Goal: Information Seeking & Learning: Find specific fact

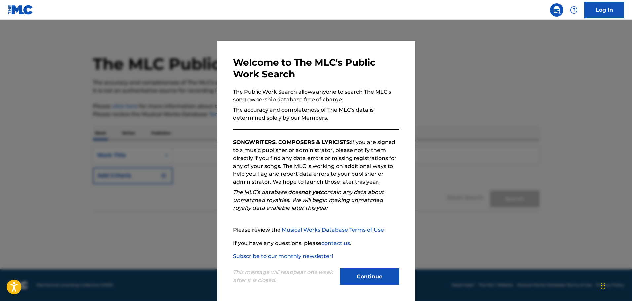
click at [378, 276] on button "Continue" at bounding box center [369, 276] width 59 height 17
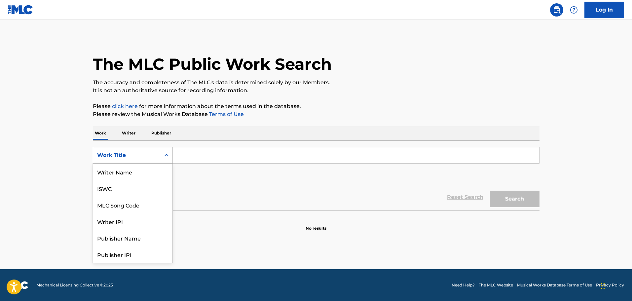
click at [137, 158] on div "Work Title" at bounding box center [126, 155] width 59 height 8
click at [150, 237] on div "MLC Publisher Number" at bounding box center [132, 237] width 79 height 17
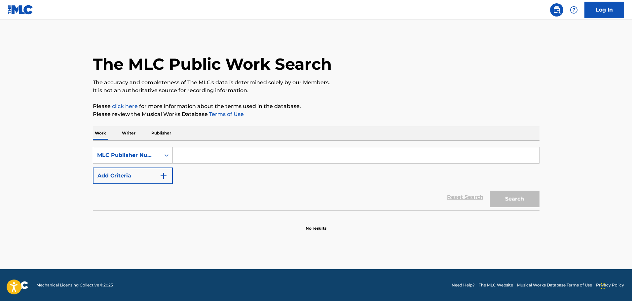
paste input "MV4HE5"
type input "MV4HE5"
click at [508, 198] on button "Search" at bounding box center [515, 198] width 50 height 17
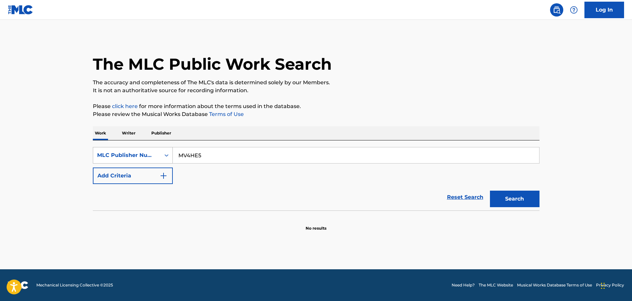
click at [143, 153] on div "MLC Publisher Number" at bounding box center [126, 155] width 59 height 8
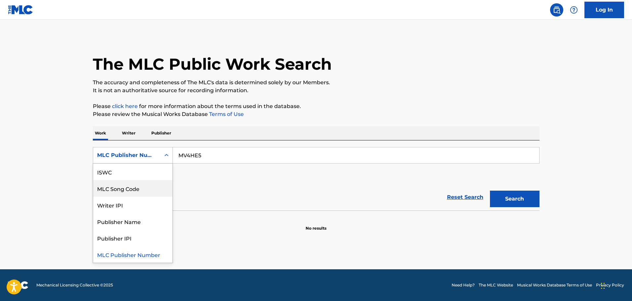
click at [133, 185] on div "MLC Song Code" at bounding box center [132, 188] width 79 height 17
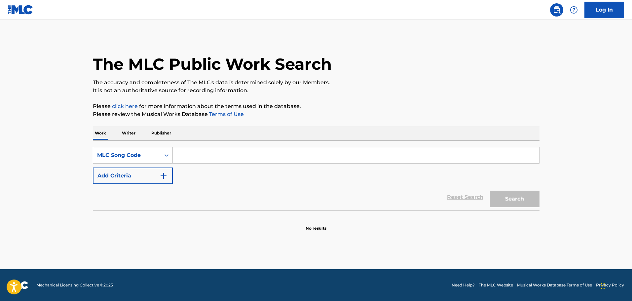
click at [235, 154] on input "Search Form" at bounding box center [356, 155] width 366 height 16
paste input "MV4HE5"
type input "MV4HE5"
click at [510, 205] on button "Search" at bounding box center [515, 198] width 50 height 17
click at [510, 201] on button "Search" at bounding box center [515, 198] width 50 height 17
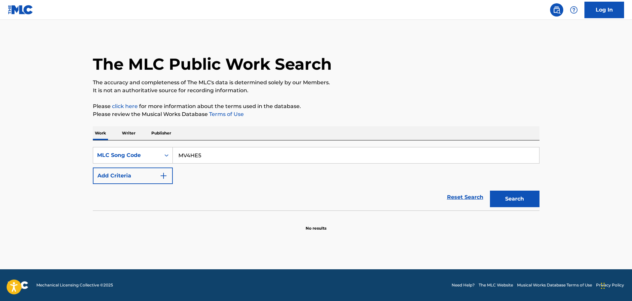
click at [190, 162] on input "MV4HE5" at bounding box center [356, 155] width 366 height 16
click at [177, 156] on input "MV4HE5" at bounding box center [356, 155] width 366 height 16
click at [490, 190] on button "Search" at bounding box center [515, 198] width 50 height 17
click at [119, 154] on div "MLC Song Code" at bounding box center [126, 155] width 59 height 8
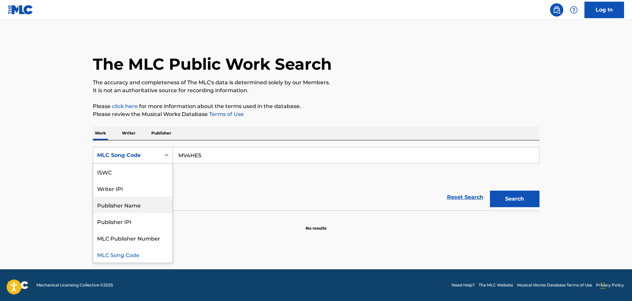
scroll to position [0, 0]
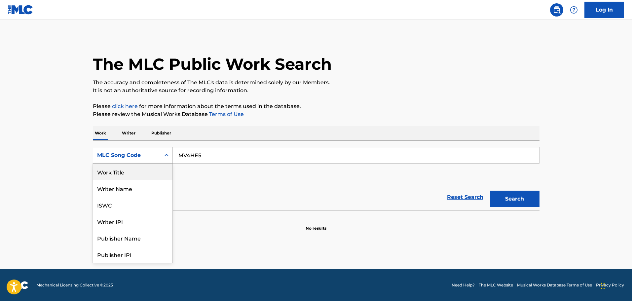
click at [125, 178] on div "Work Title" at bounding box center [132, 171] width 79 height 17
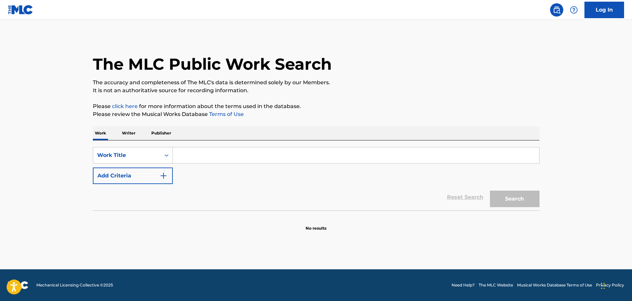
click at [196, 154] on input "Search Form" at bounding box center [356, 155] width 366 height 16
paste input "MERCURY"
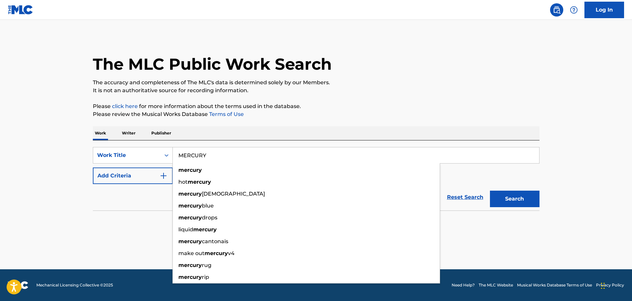
type input "MERCURY"
click at [133, 175] on button "Add Criteria" at bounding box center [133, 175] width 80 height 17
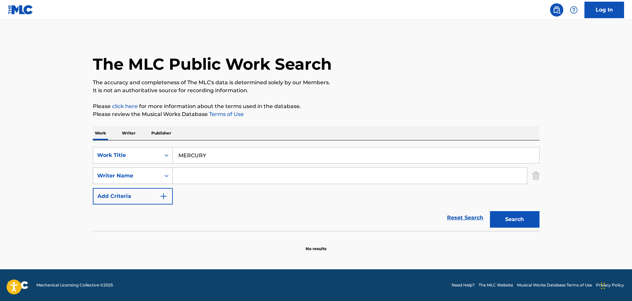
click at [135, 178] on div "Writer Name" at bounding box center [126, 176] width 59 height 8
click at [127, 180] on div "Writer Name" at bounding box center [126, 175] width 67 height 13
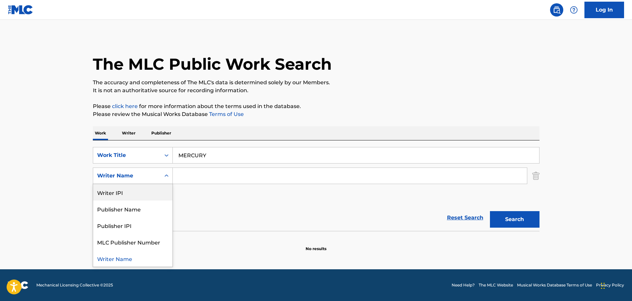
click at [127, 190] on div "Writer IPI" at bounding box center [132, 192] width 79 height 17
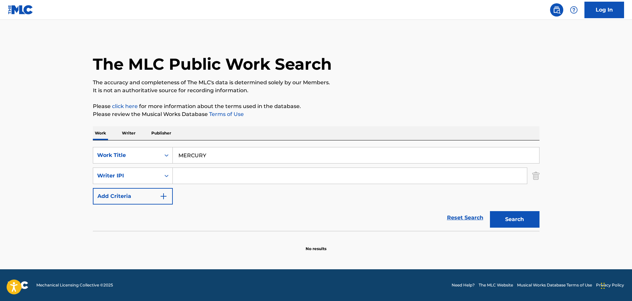
paste input "1227910758"
type input "1227910758"
click at [511, 221] on button "Search" at bounding box center [515, 219] width 50 height 17
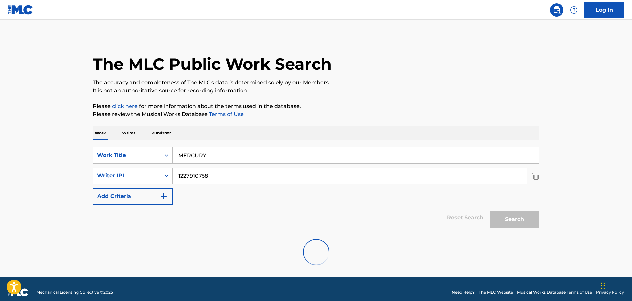
click at [511, 221] on button "Search" at bounding box center [515, 219] width 50 height 17
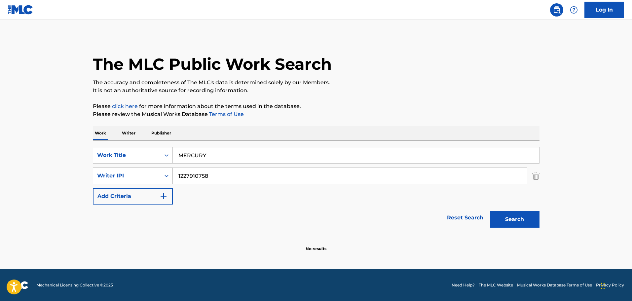
drag, startPoint x: 199, startPoint y: 171, endPoint x: 167, endPoint y: 169, distance: 31.7
click at [167, 169] on div "SearchWithCriteria6de1bcce-68e3-4095-a515-922993b0fea6 Writer IPI 1227910758" at bounding box center [316, 175] width 446 height 17
click at [179, 149] on input "MERCURY" at bounding box center [356, 155] width 366 height 16
click at [181, 149] on input "MERCURY" at bounding box center [356, 155] width 366 height 16
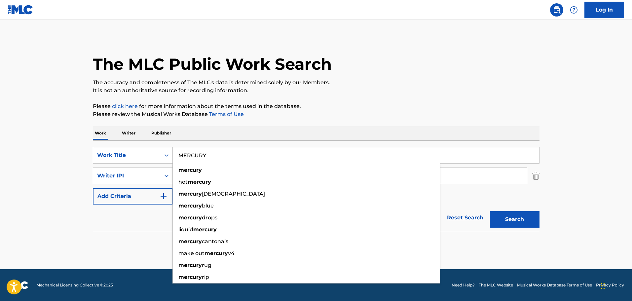
click at [182, 149] on input "MERCURY" at bounding box center [356, 155] width 366 height 16
click at [190, 153] on input "MERCURY" at bounding box center [356, 155] width 366 height 16
paste input "- SUPER SLOWED"
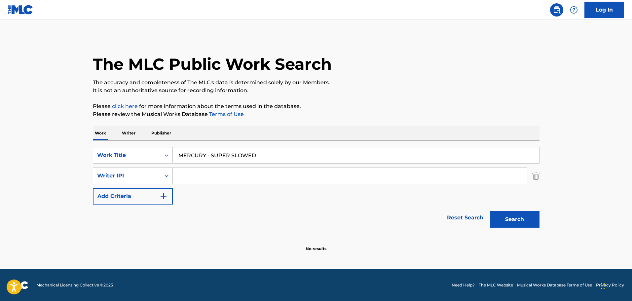
type input "MERCURY - SUPER SLOWED"
click at [524, 219] on button "Search" at bounding box center [515, 219] width 50 height 17
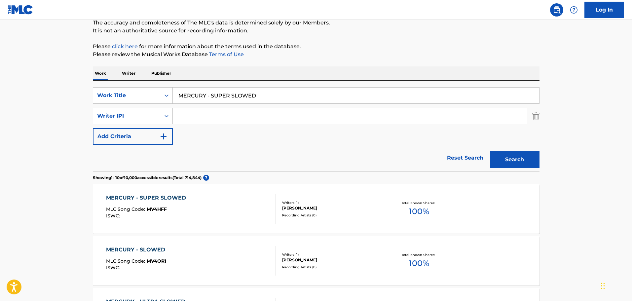
scroll to position [66, 0]
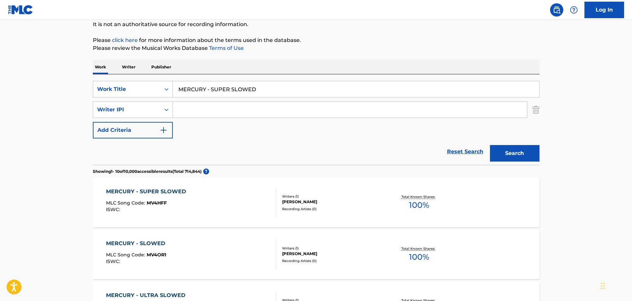
click at [250, 194] on div "MERCURY - SUPER SLOWED MLC Song Code : MV4HFF ISWC :" at bounding box center [191, 203] width 170 height 30
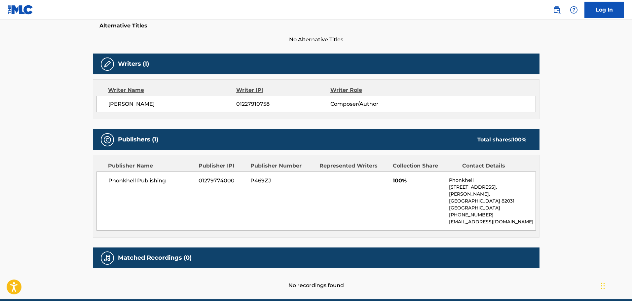
scroll to position [202, 0]
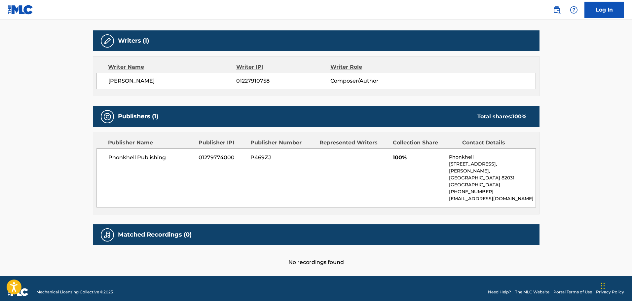
drag, startPoint x: 235, startPoint y: 89, endPoint x: 95, endPoint y: 23, distance: 154.6
click at [235, 89] on div "[PERSON_NAME] 01227910758 Composer/Author" at bounding box center [315, 81] width 439 height 17
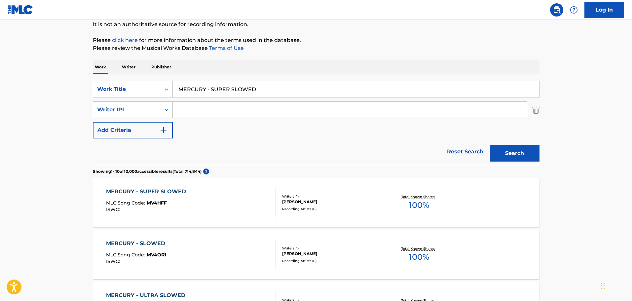
click at [194, 89] on input "MERCURY - SUPER SLOWED" at bounding box center [356, 89] width 366 height 16
paste input "SENTA CARA - SPED UP"
type input "SENTA CARA - SPED UP"
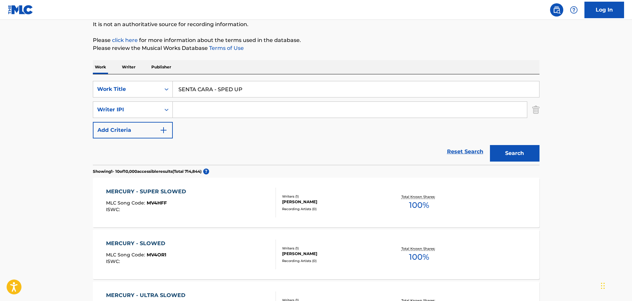
click at [519, 152] on button "Search" at bounding box center [515, 153] width 50 height 17
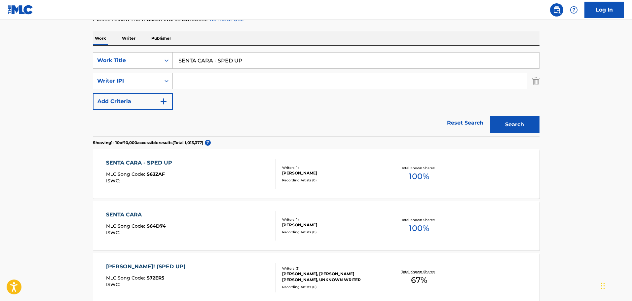
scroll to position [132, 0]
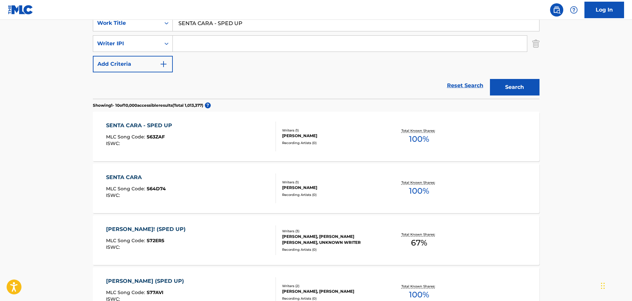
click at [210, 140] on div "SENTA CARA - SPED UP MLC Song Code : S63ZAF ISWC :" at bounding box center [191, 136] width 170 height 30
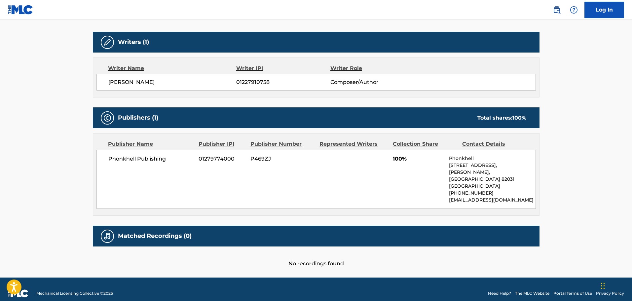
scroll to position [202, 0]
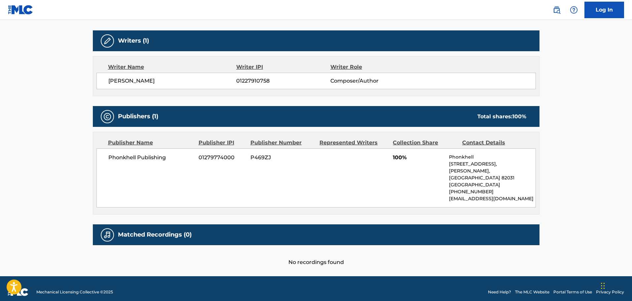
click at [225, 158] on span "01279774000" at bounding box center [221, 158] width 47 height 8
copy span "01279774000"
click at [153, 159] on span "Phonkhell Publishing" at bounding box center [151, 158] width 86 height 8
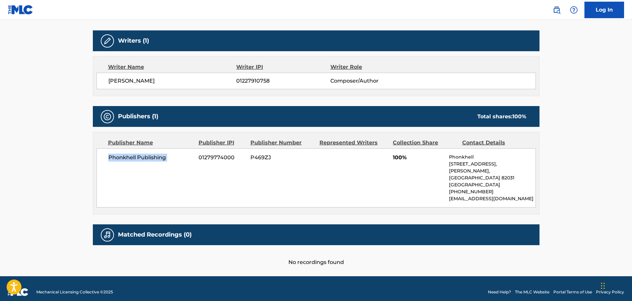
click at [153, 159] on span "Phonkhell Publishing" at bounding box center [151, 158] width 86 height 8
copy div "Phonkhell Publishing"
